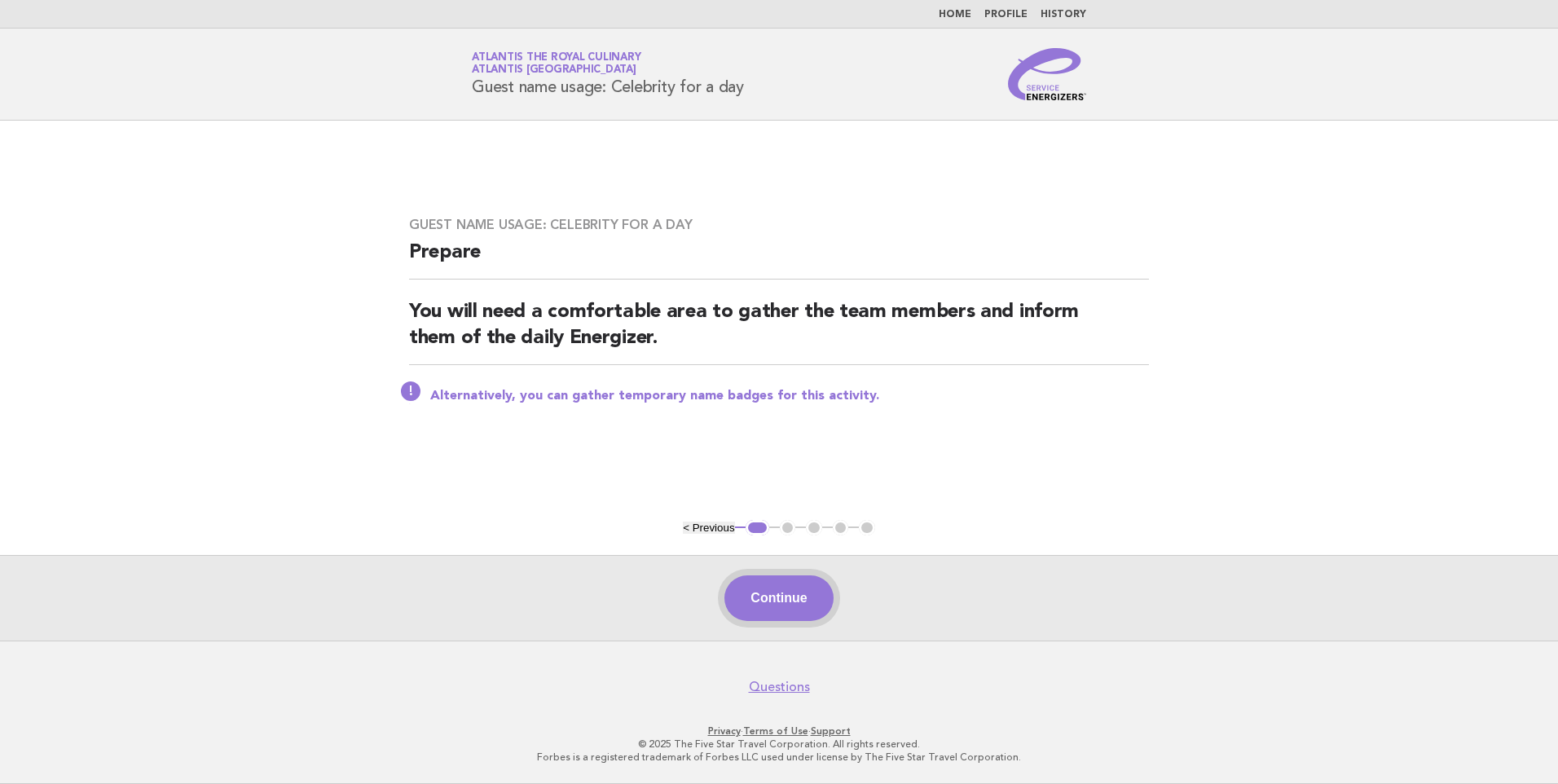
click at [791, 612] on button "Continue" at bounding box center [779, 598] width 108 height 46
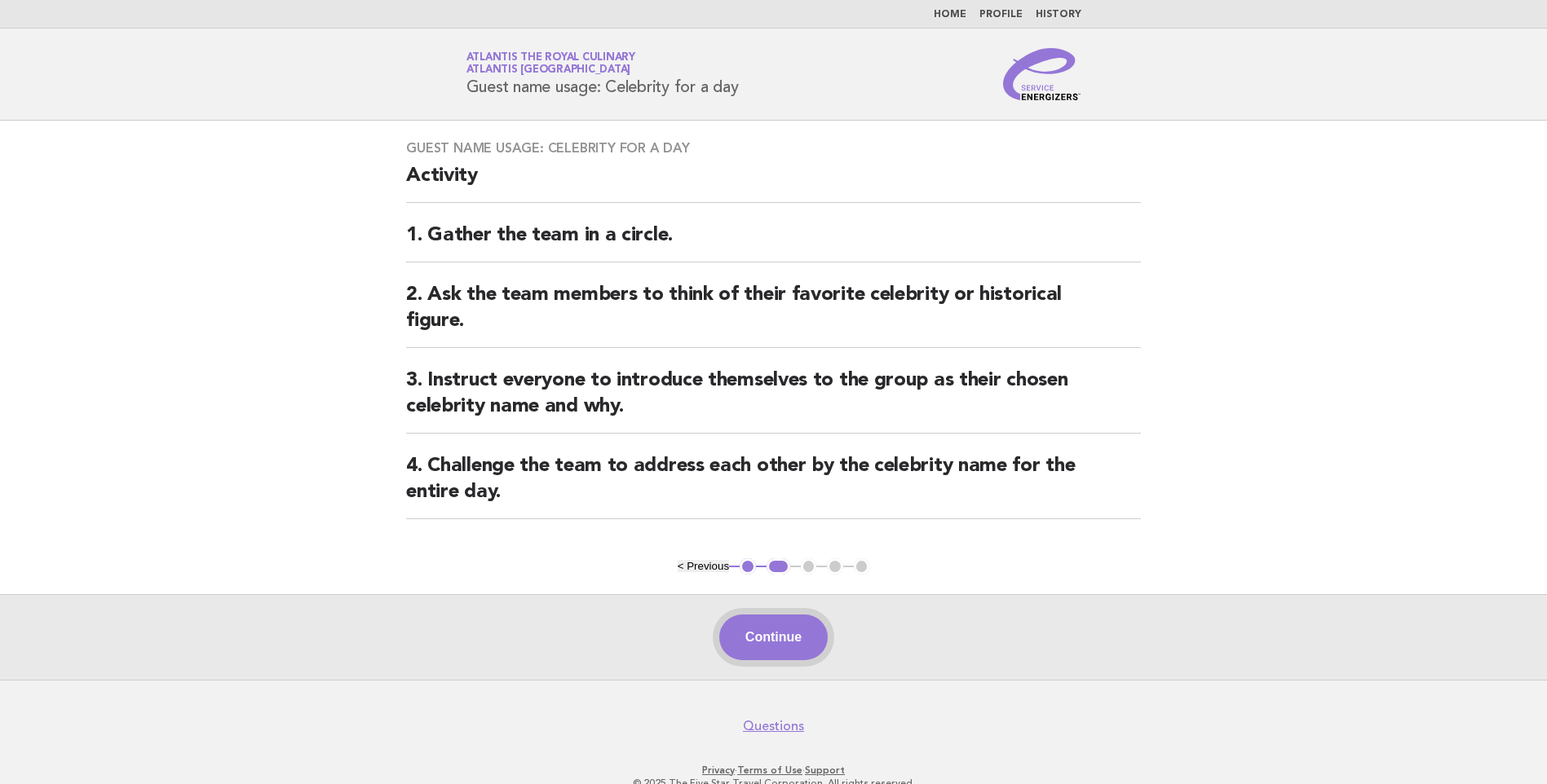
click at [774, 643] on button "Continue" at bounding box center [774, 637] width 108 height 46
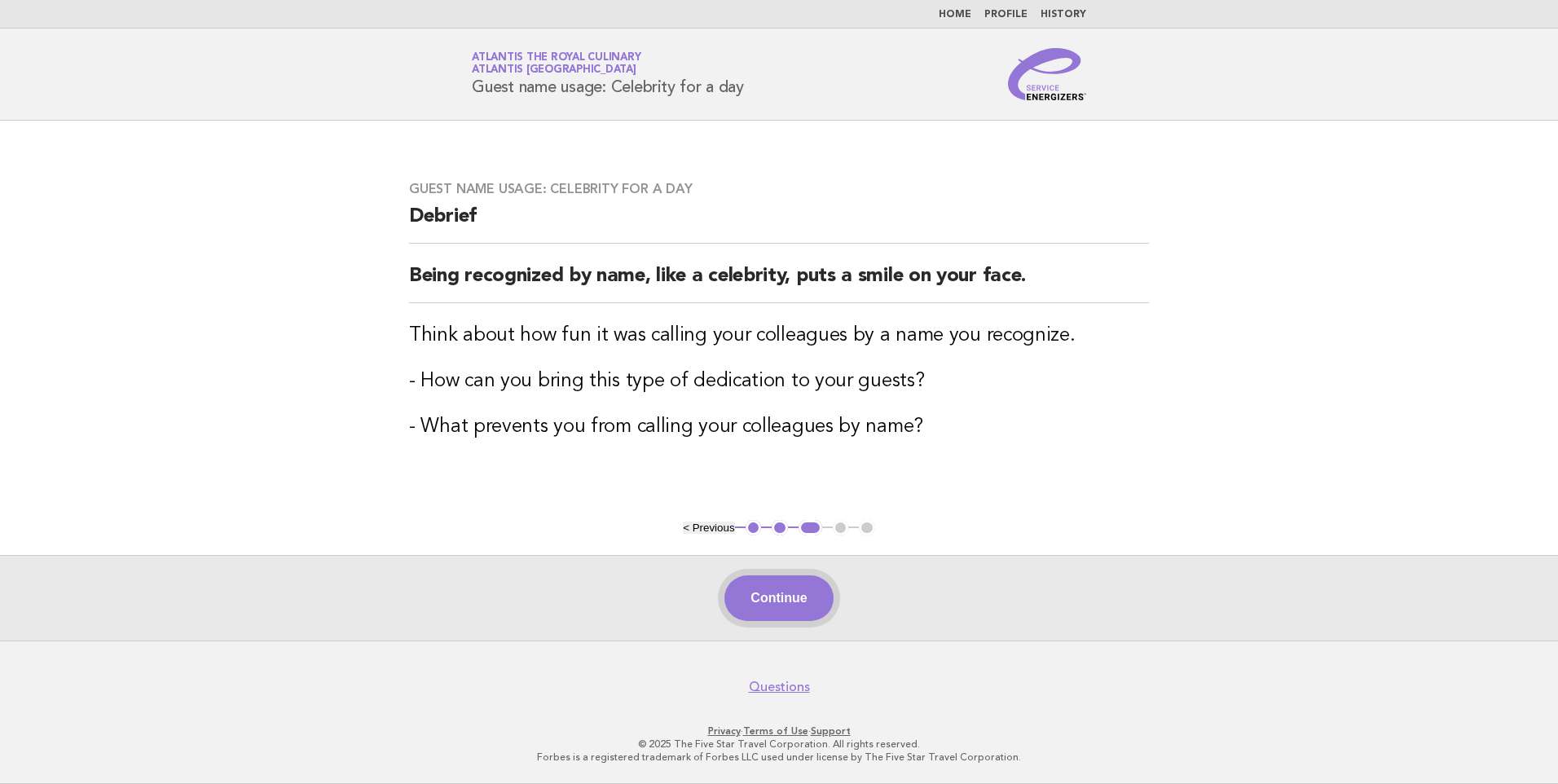
click at [798, 589] on button "Continue" at bounding box center [779, 598] width 108 height 46
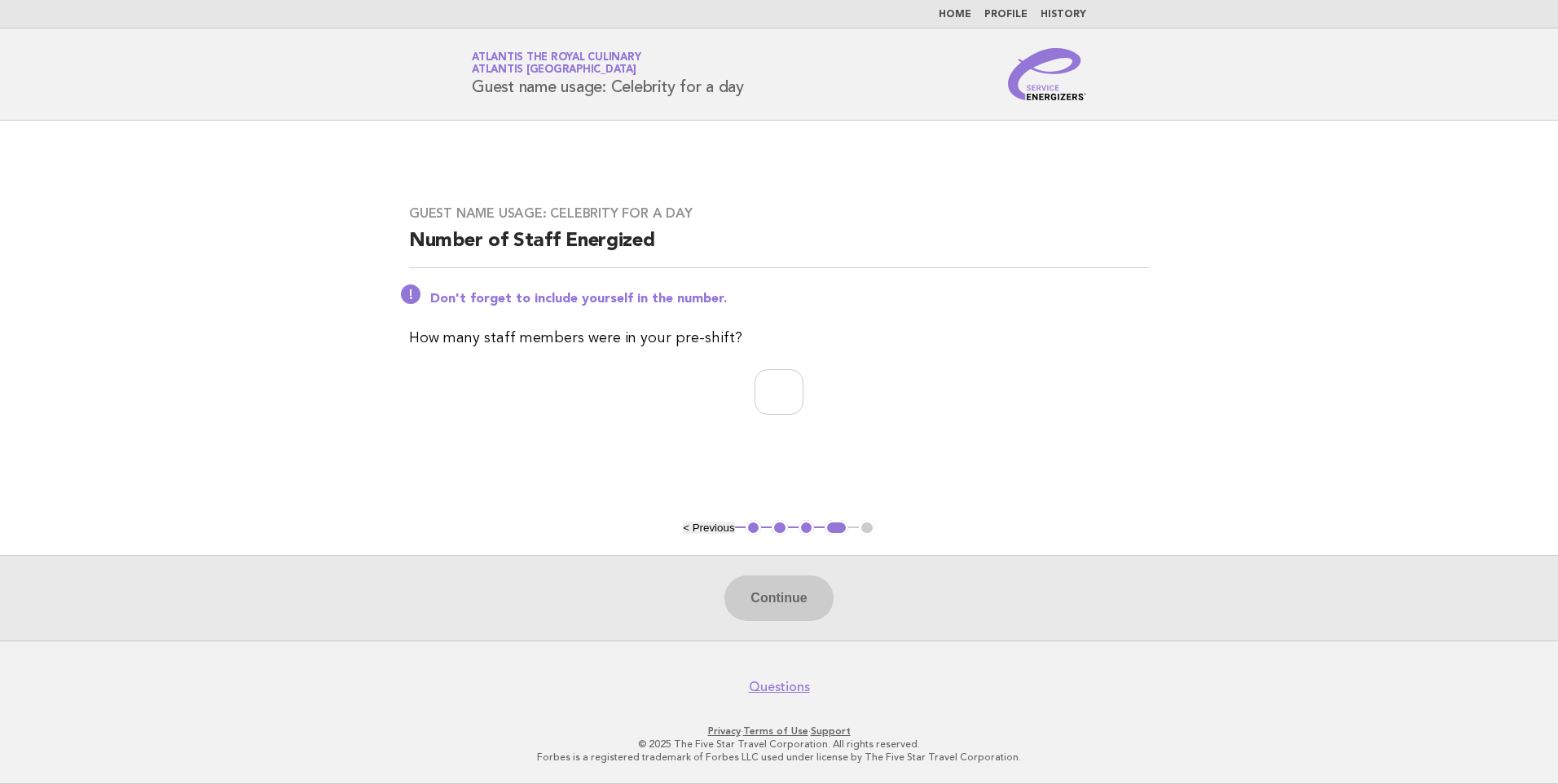
click at [782, 597] on div "Continue" at bounding box center [779, 597] width 1558 height 85
click at [755, 398] on input "number" at bounding box center [779, 392] width 49 height 46
type input "*"
click at [765, 598] on button "Continue" at bounding box center [779, 598] width 108 height 46
